Goal: Task Accomplishment & Management: Use online tool/utility

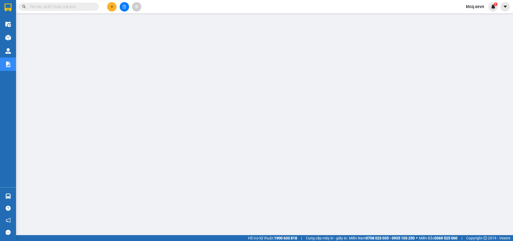
click at [72, 8] on input "text" at bounding box center [60, 7] width 63 height 6
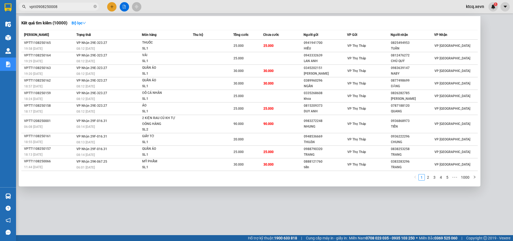
type input "vptt0908250008"
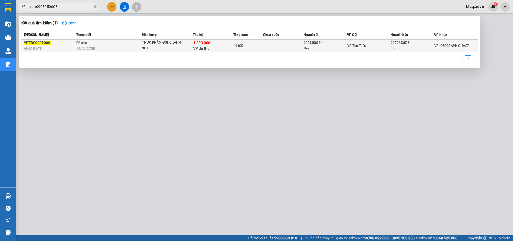
click at [178, 52] on td "THỰC PHẨM ĐÔNG LẠNH SL: 1" at bounding box center [167, 46] width 51 height 13
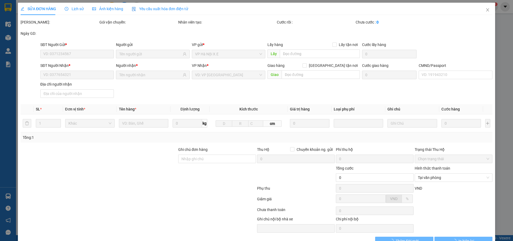
type input "0385358884"
type input "Huy"
type input "0979283535"
type input "hồng"
type input "037096002717 NGUYỄN TRỌNG HƯNG"
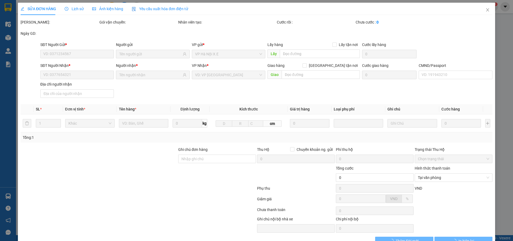
checkbox input "true"
type input "1.200.000"
type input "30.000"
type input "40.000"
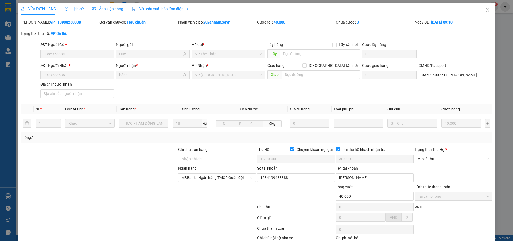
scroll to position [33, 0]
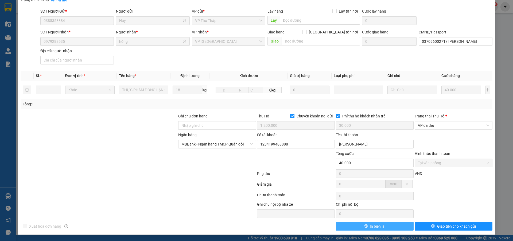
click at [373, 224] on span "In biên lai" at bounding box center [378, 226] width 16 height 6
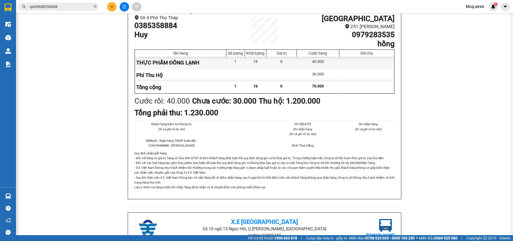
scroll to position [107, 0]
